Goal: Navigation & Orientation: Find specific page/section

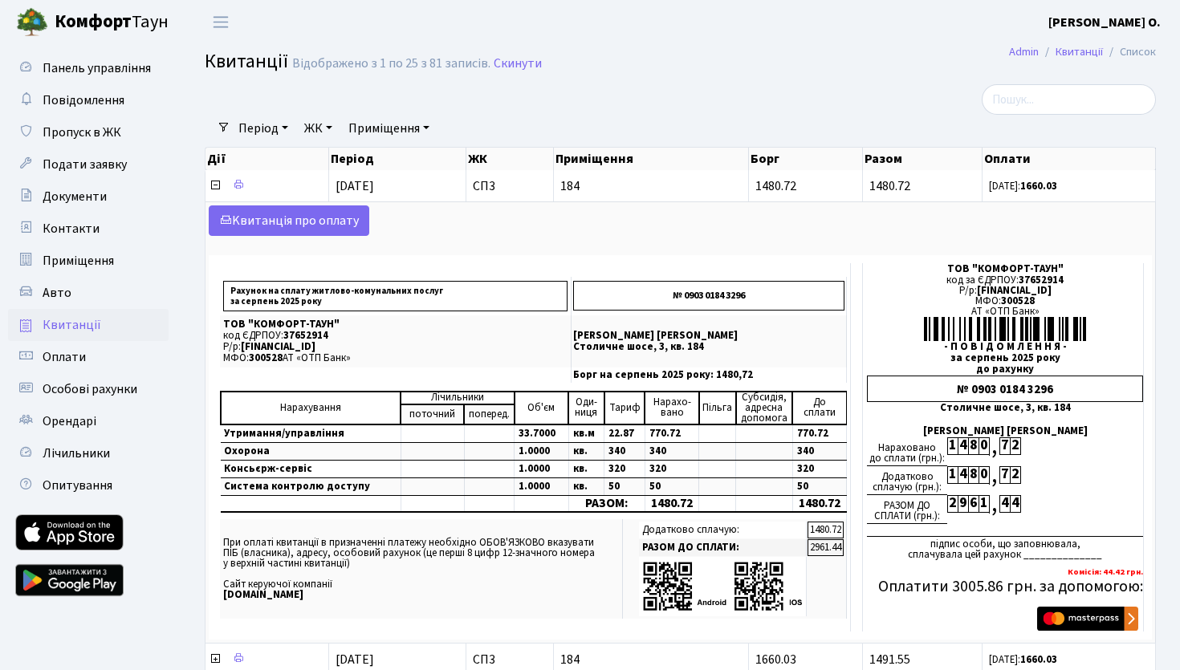
select select "25"
click at [69, 73] on span "Панель управління" at bounding box center [97, 68] width 108 height 18
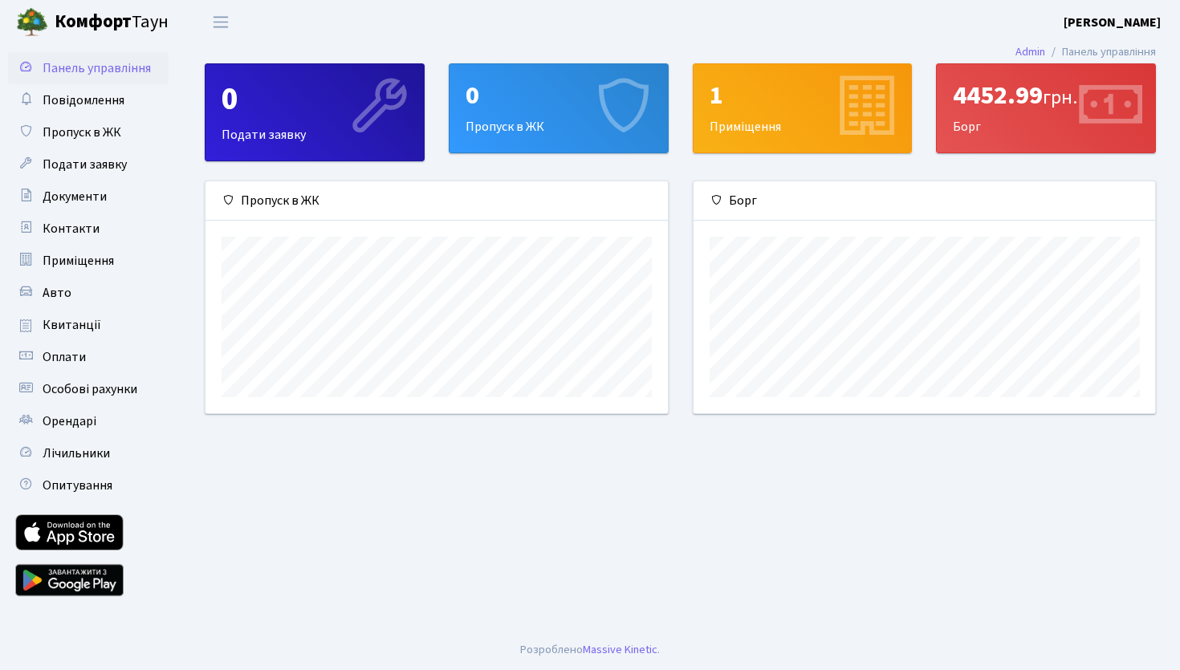
scroll to position [232, 462]
